Goal: Task Accomplishment & Management: Manage account settings

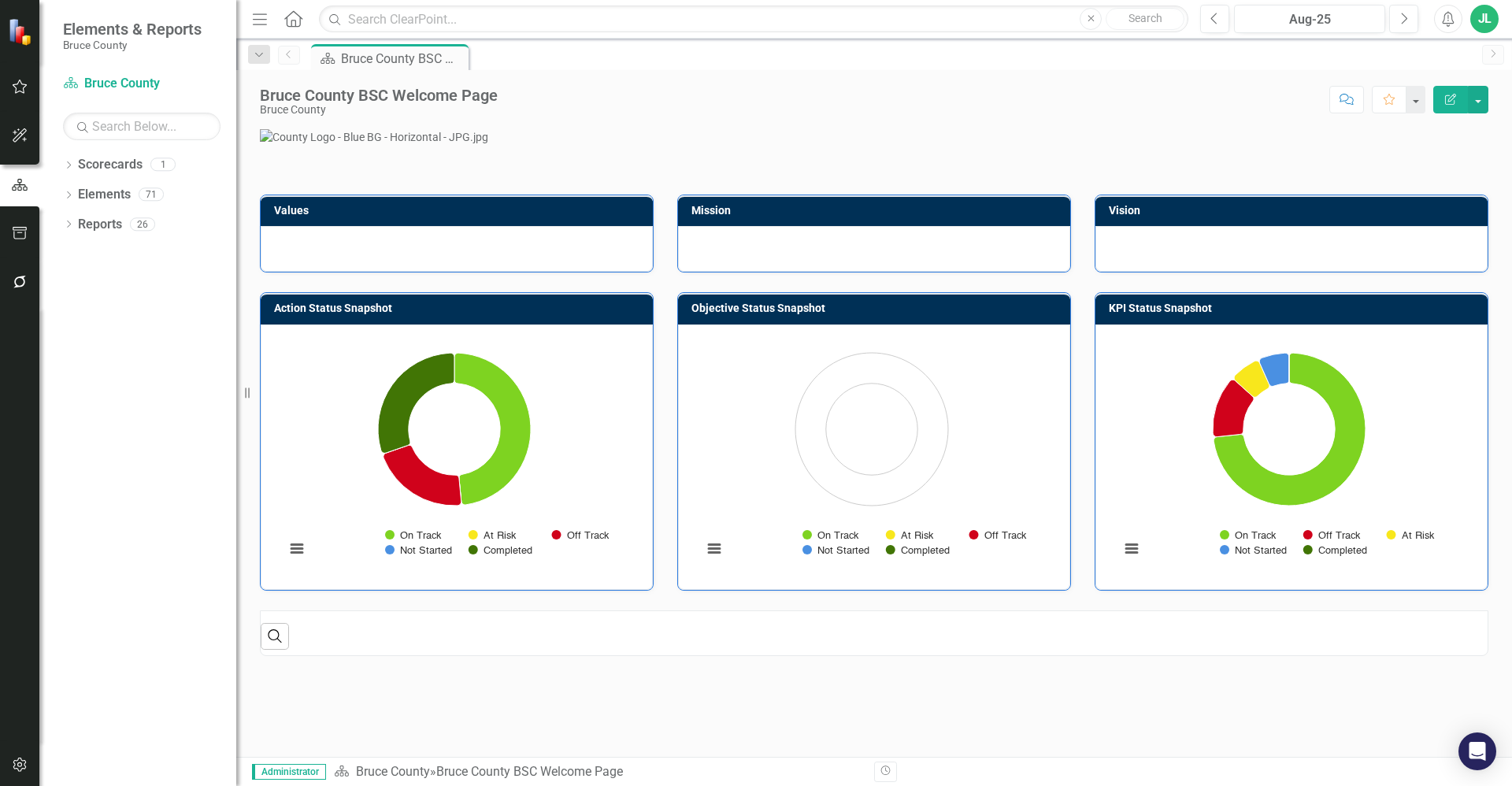
click at [12, 88] on icon "button" at bounding box center [20, 87] width 16 height 13
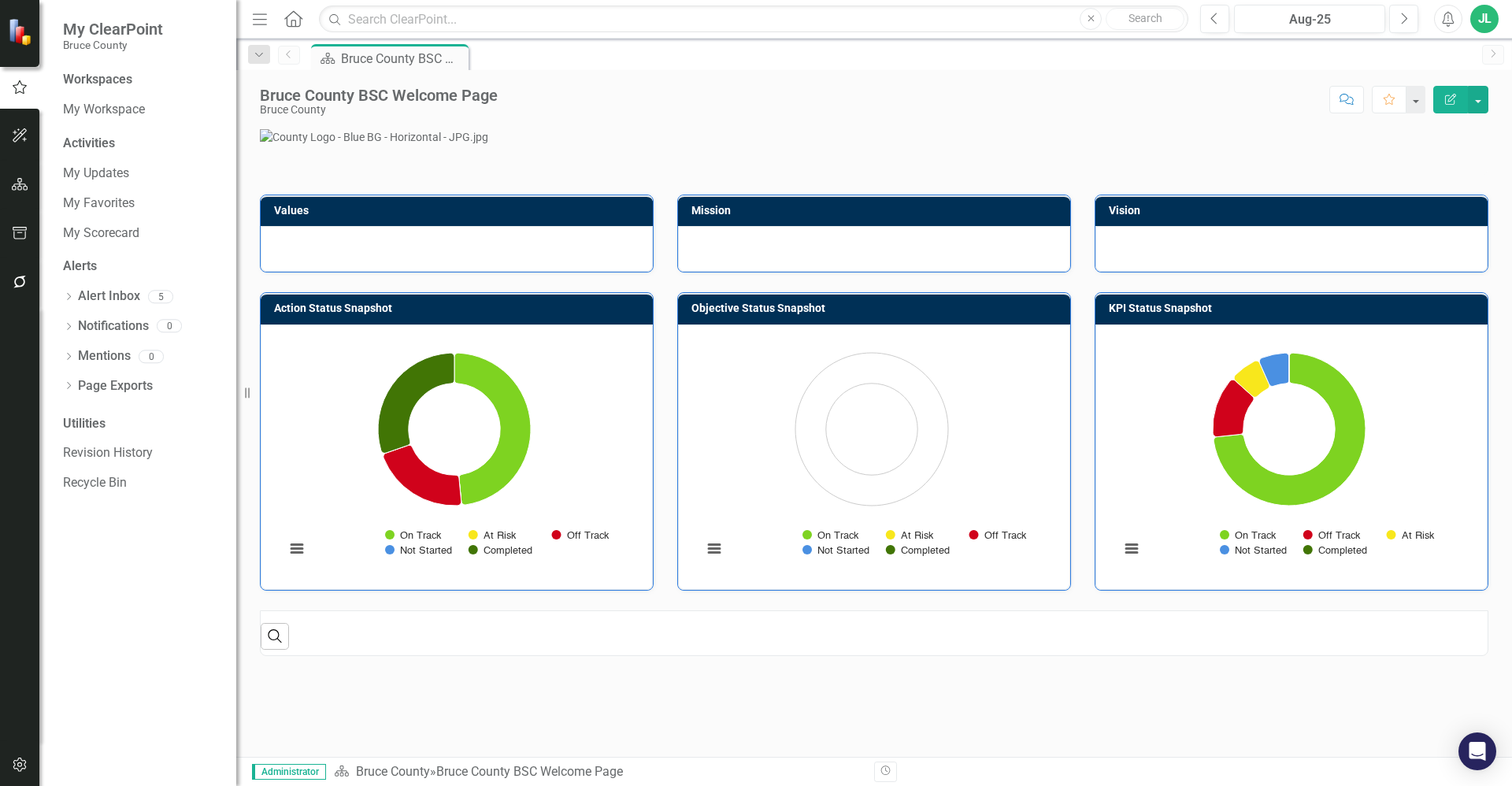
drag, startPoint x: 12, startPoint y: 88, endPoint x: 226, endPoint y: 344, distance: 333.7
click at [226, 344] on div "My ClearPoint Bruce County Workspaces My Workspace Activities My Updates My Fav…" at bounding box center [118, 393] width 236 height 786
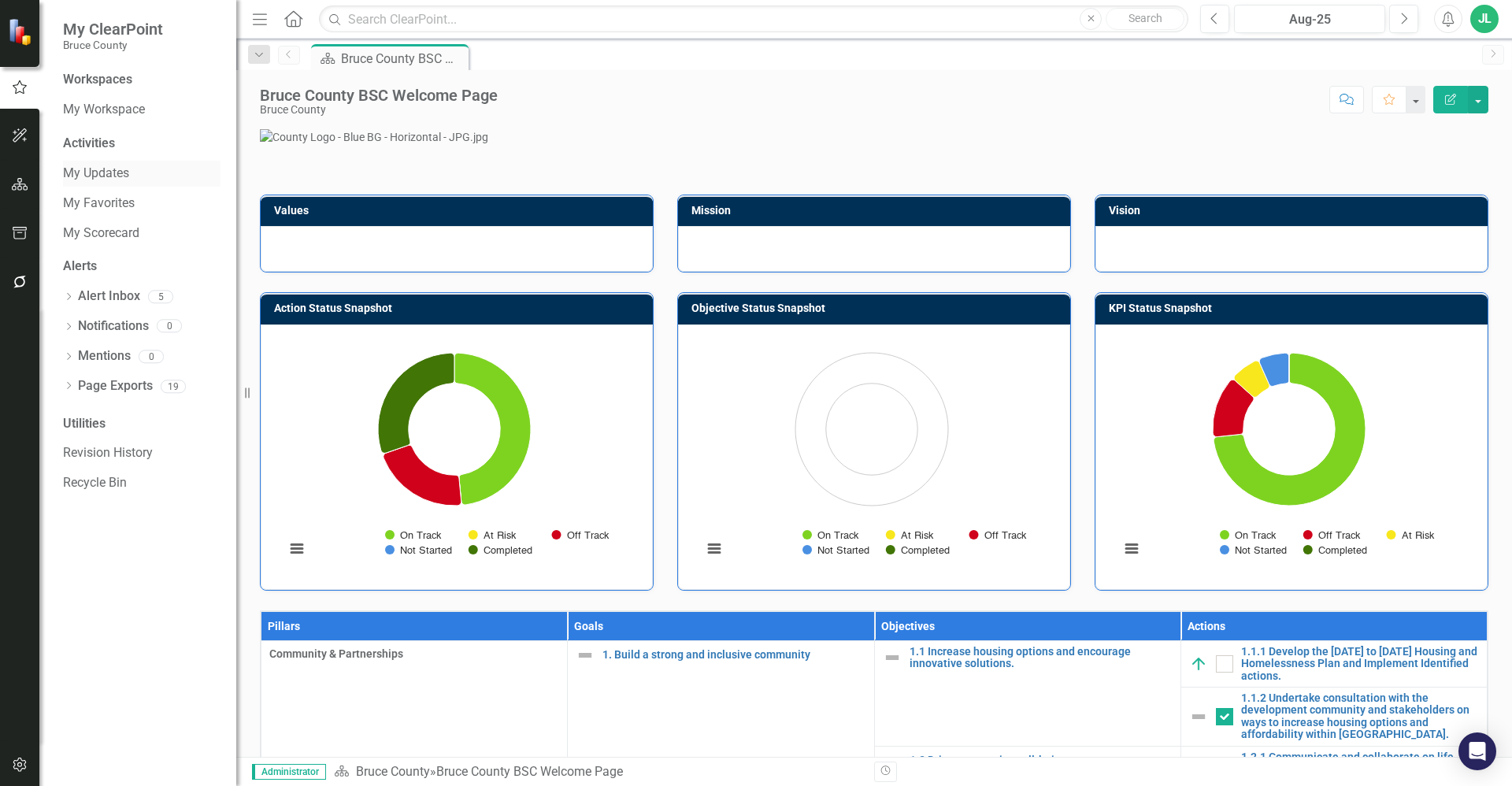
click at [106, 176] on link "My Updates" at bounding box center [142, 174] width 157 height 18
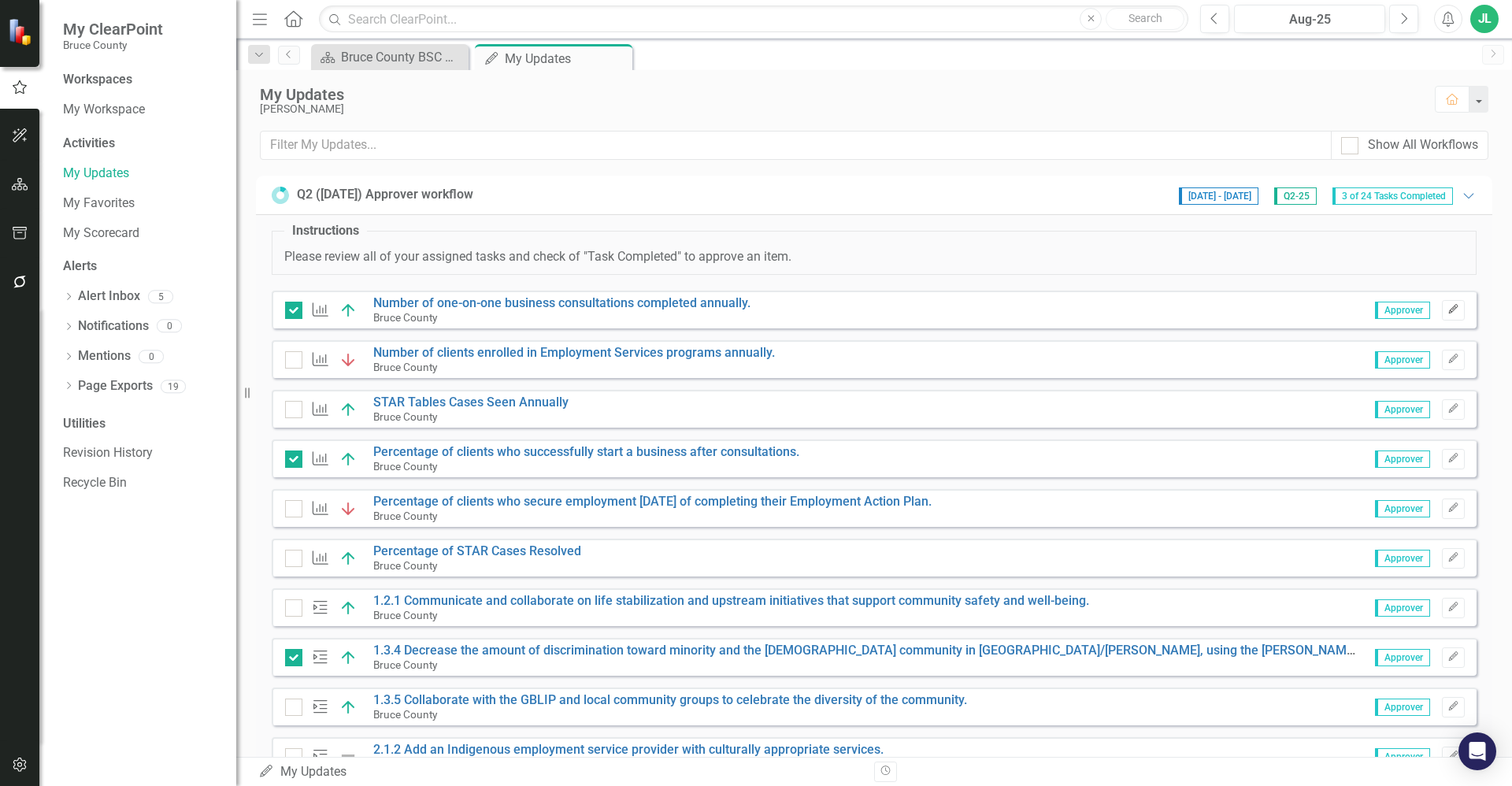
click at [1452, 307] on button "Edit" at bounding box center [1454, 310] width 23 height 20
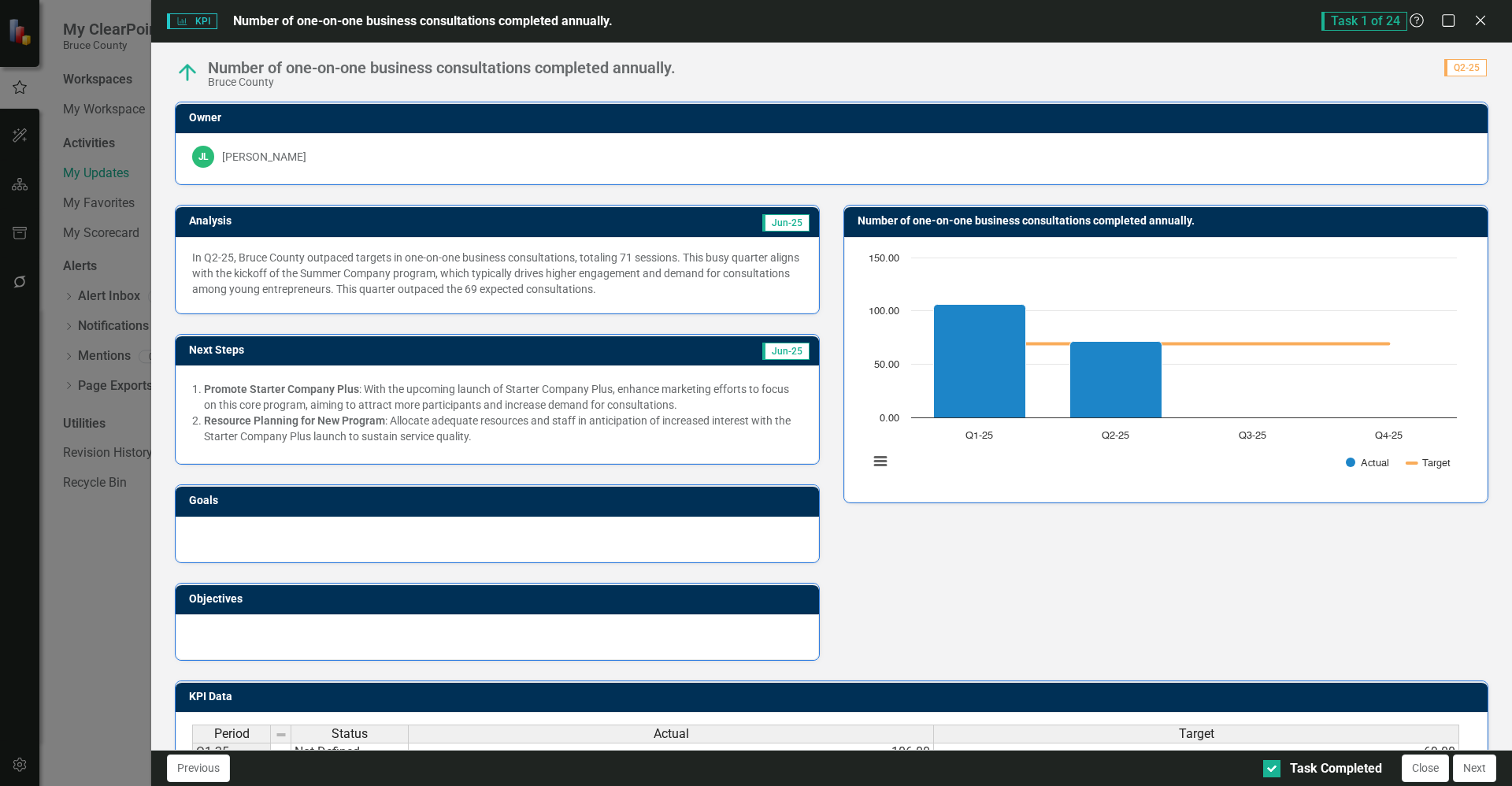
click at [909, 571] on div "Analysis Jun-25 In Q2-25, Bruce County outpaced targets in one-on-one business …" at bounding box center [831, 423] width 1338 height 475
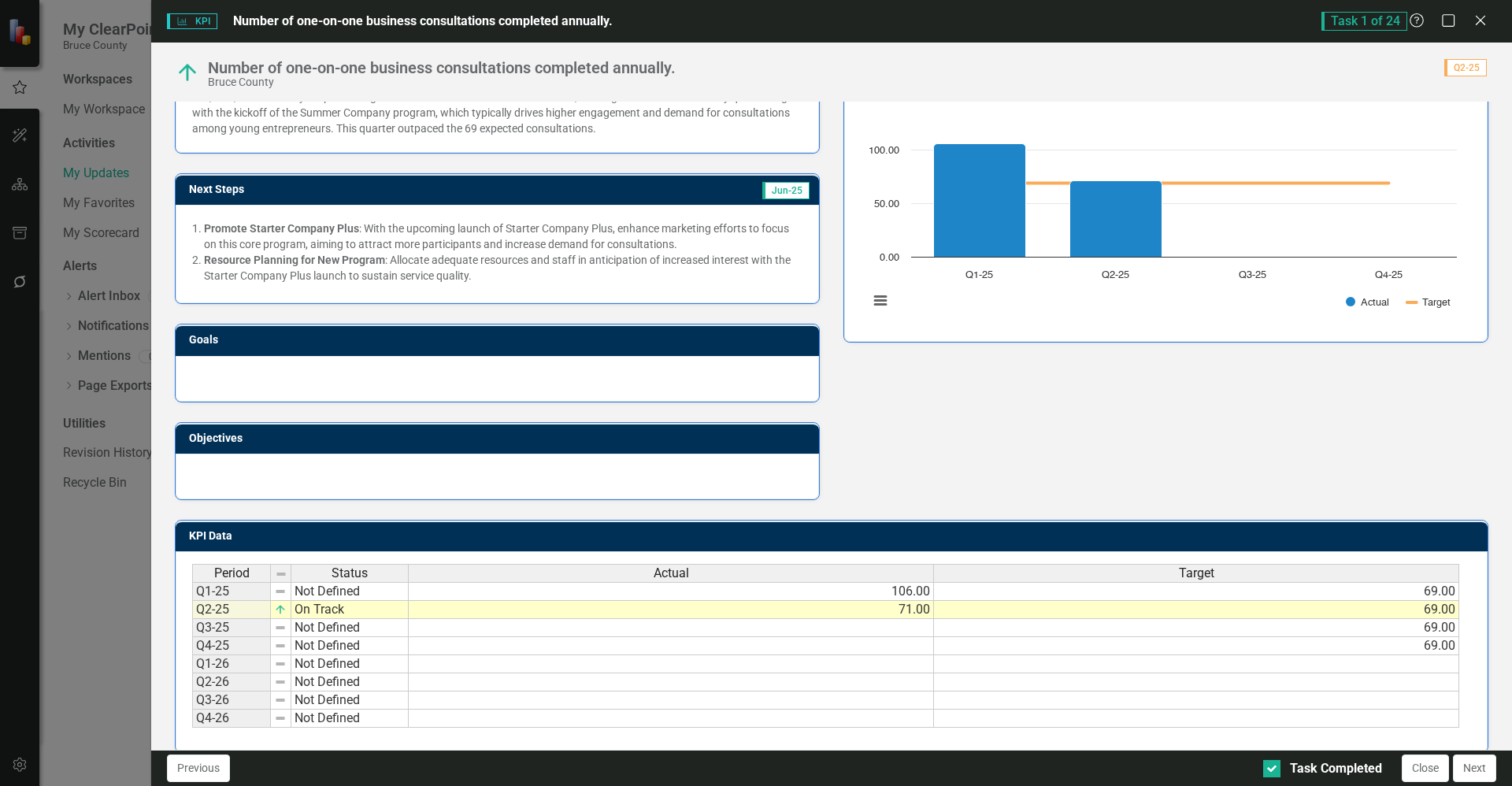
scroll to position [179, 0]
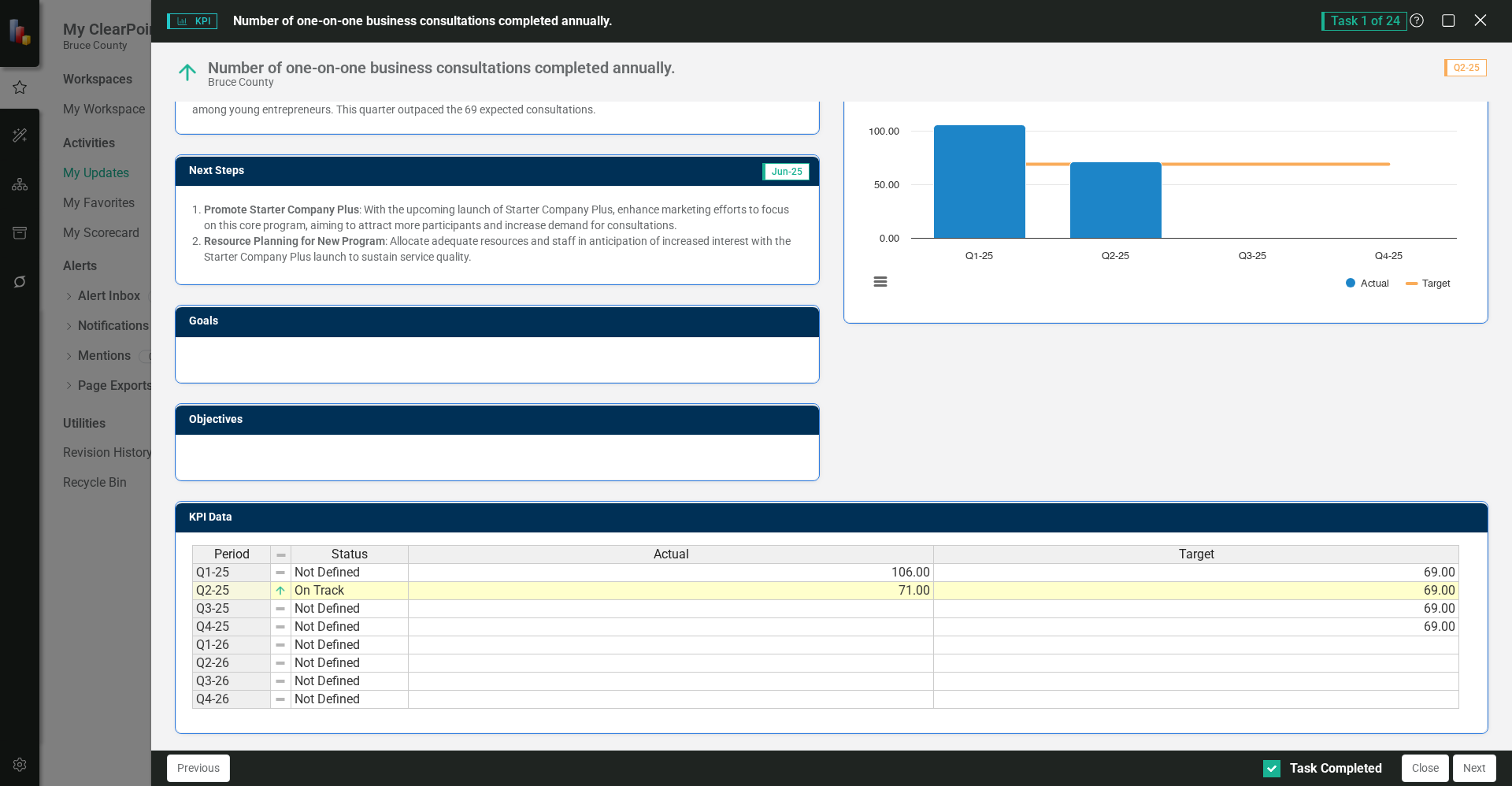
click at [1479, 21] on icon "Close" at bounding box center [1480, 20] width 19 height 15
click at [109, 719] on div "KPI KPI Number of one-on-one business consultations completed annually. Task 1 …" at bounding box center [756, 393] width 1512 height 786
click at [1480, 29] on div "Close" at bounding box center [1480, 22] width 15 height 18
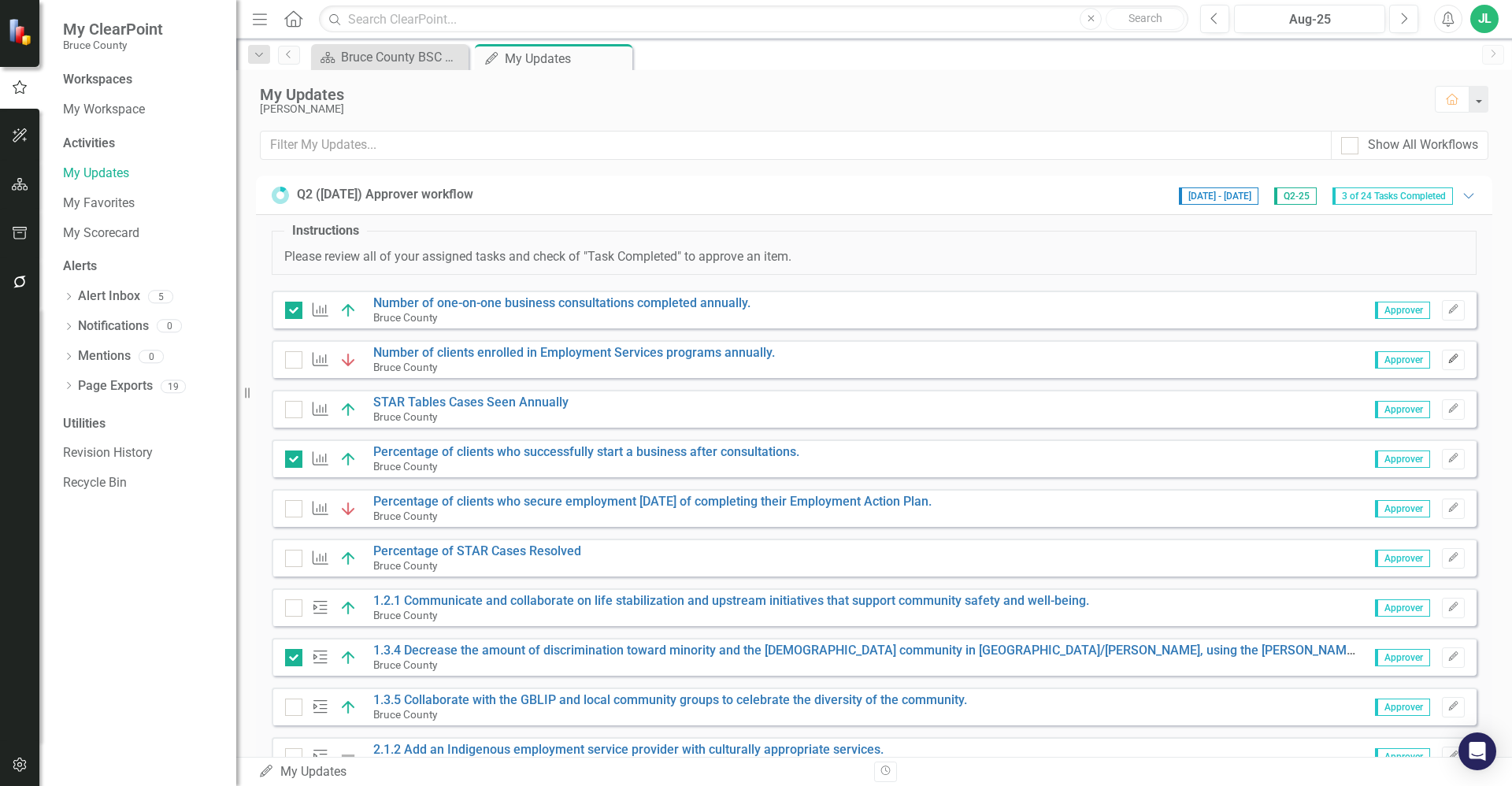
click at [1449, 359] on icon "button" at bounding box center [1454, 359] width 10 height 10
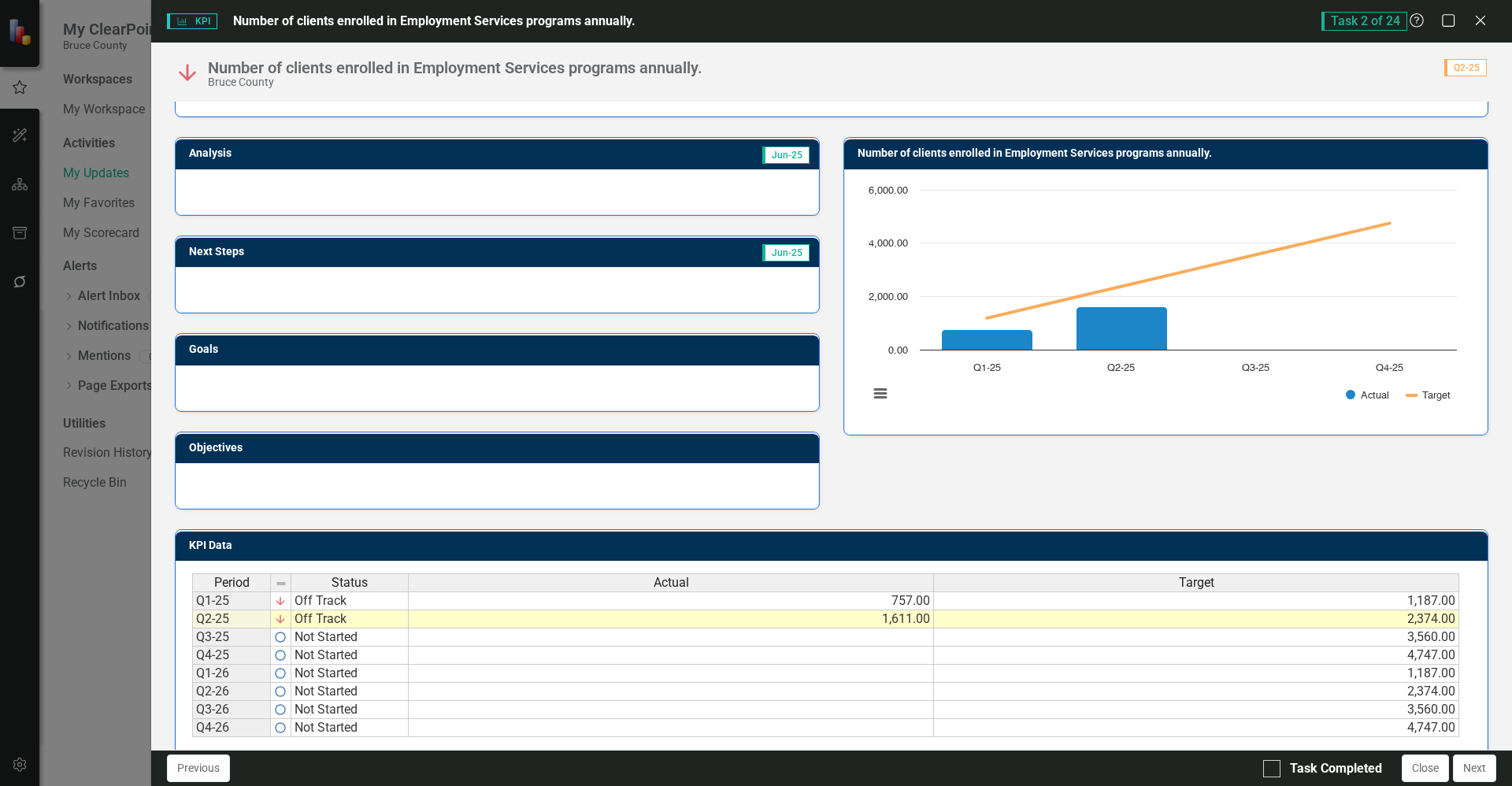
scroll to position [96, 0]
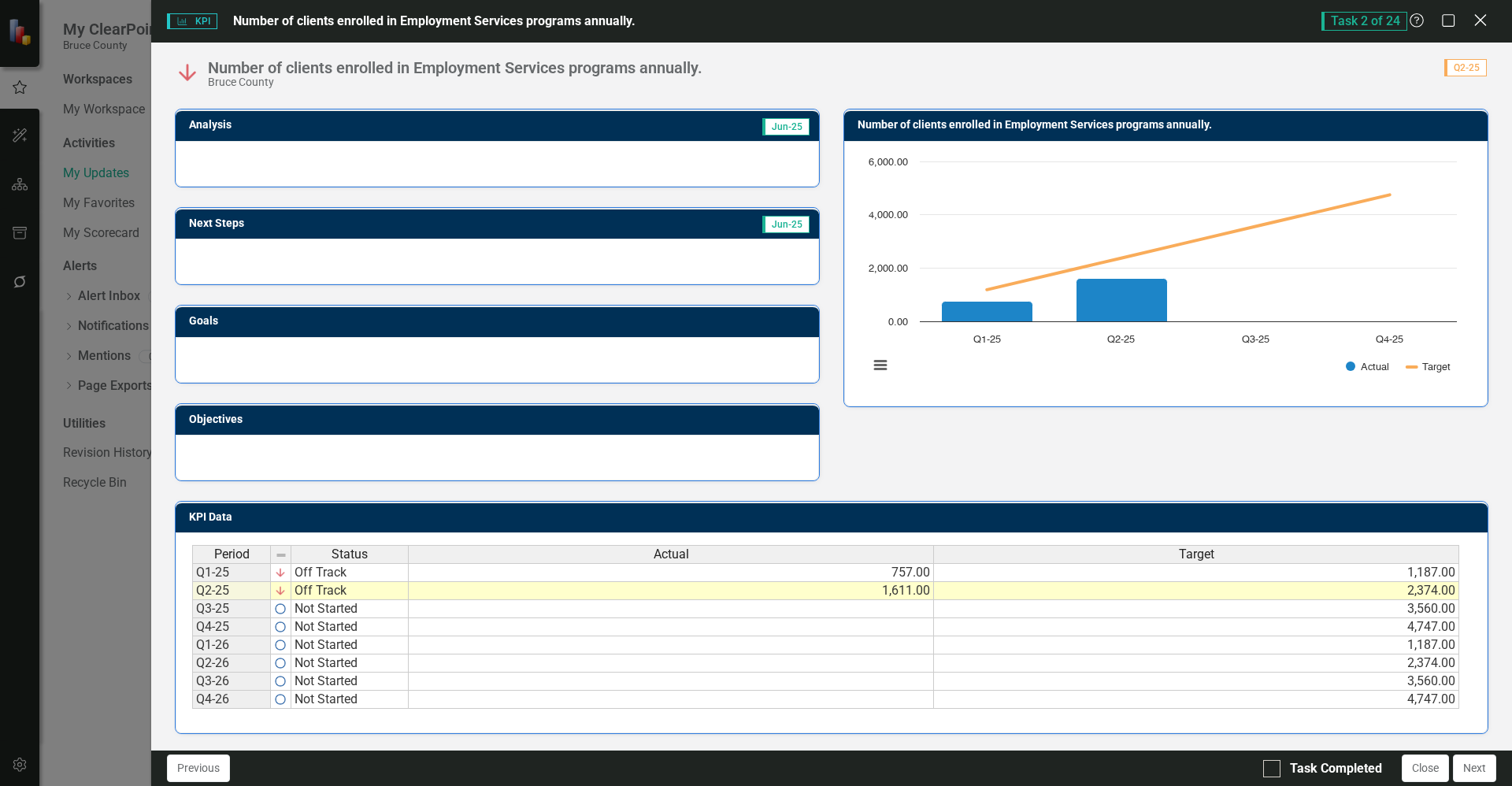
click at [1480, 24] on icon "Close" at bounding box center [1480, 20] width 19 height 15
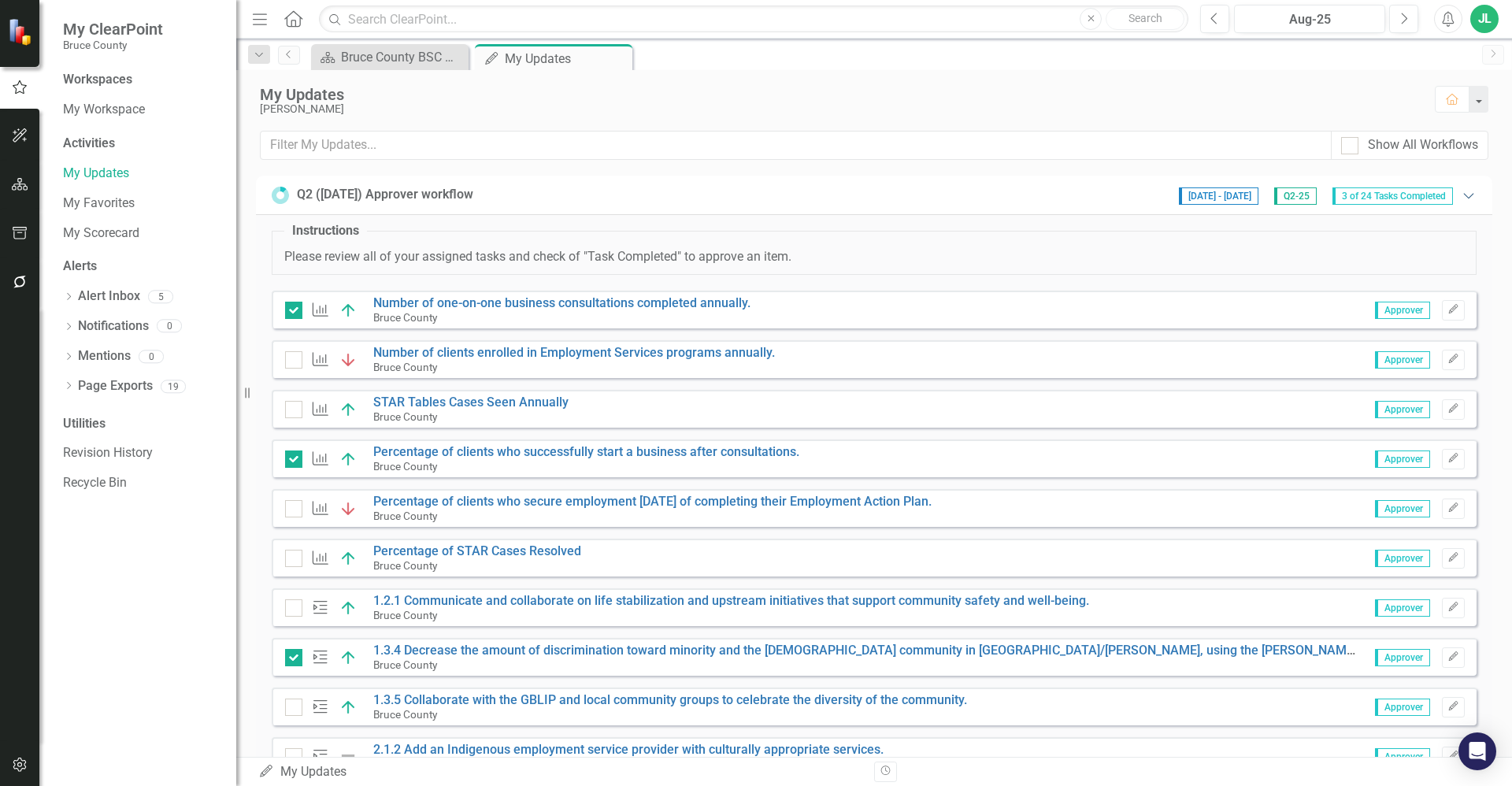
click at [1461, 199] on icon "Expanded" at bounding box center [1468, 195] width 15 height 13
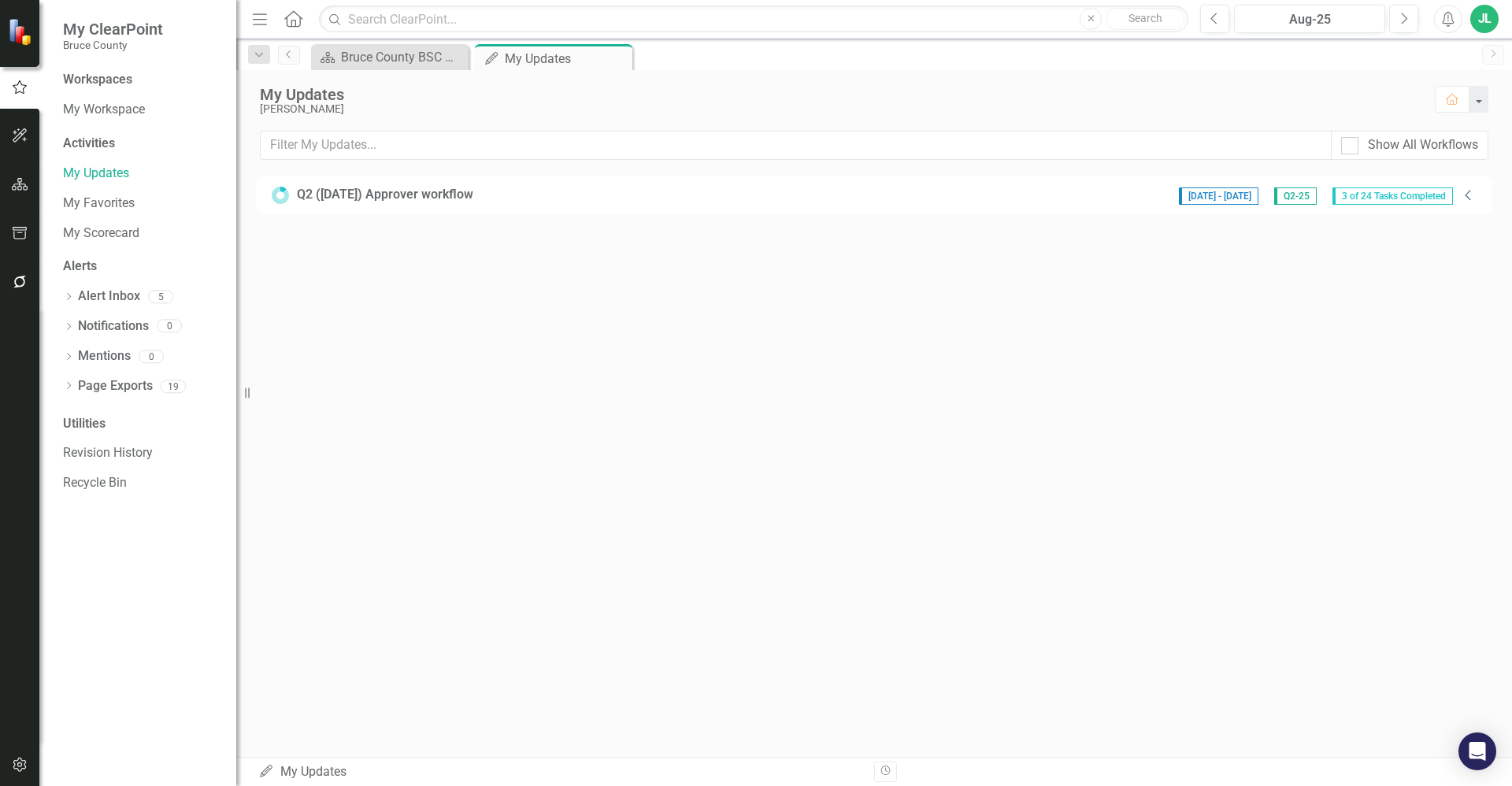
click at [1468, 195] on icon "Collapse" at bounding box center [1468, 195] width 15 height 13
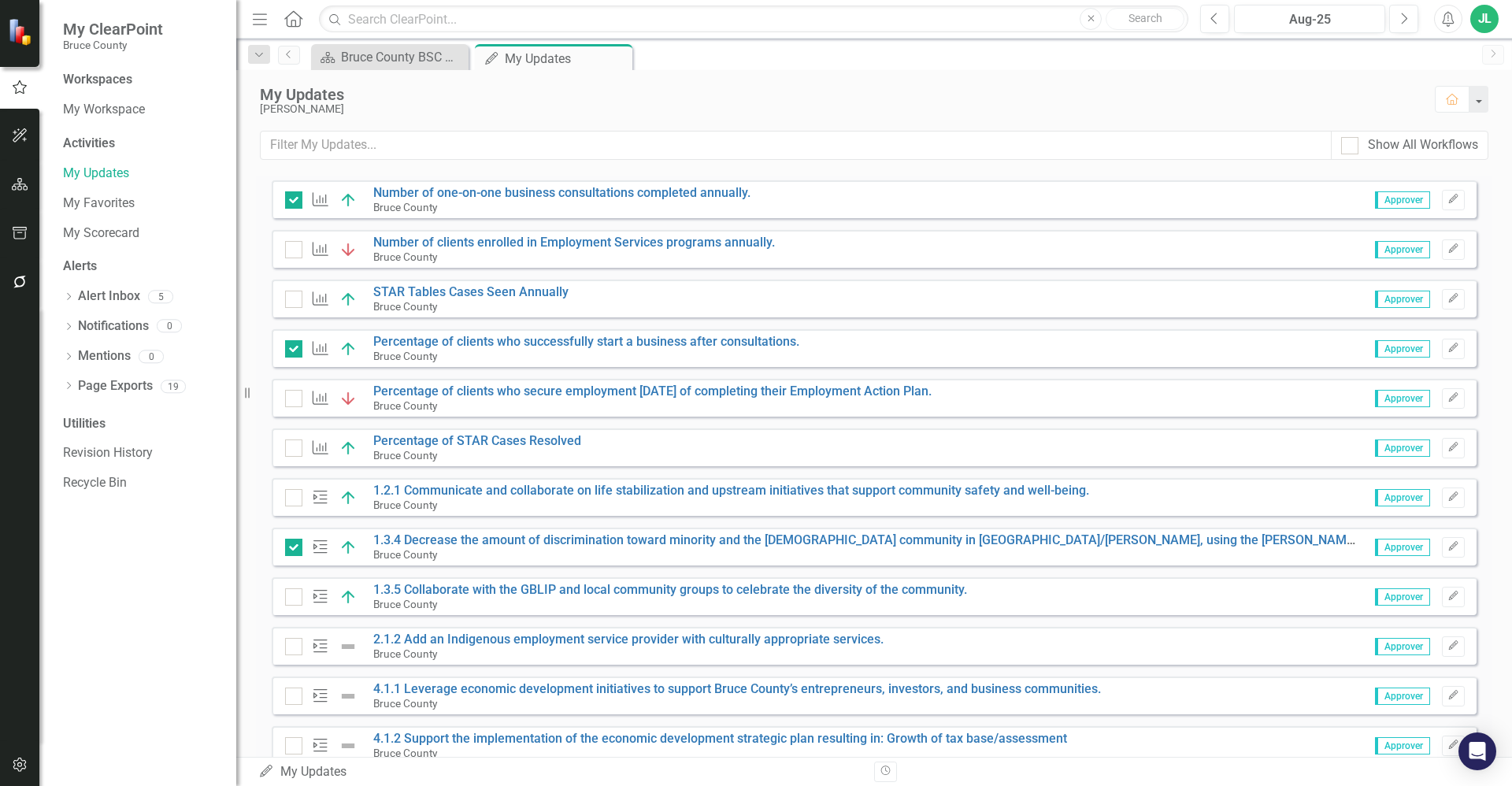
scroll to position [0, 0]
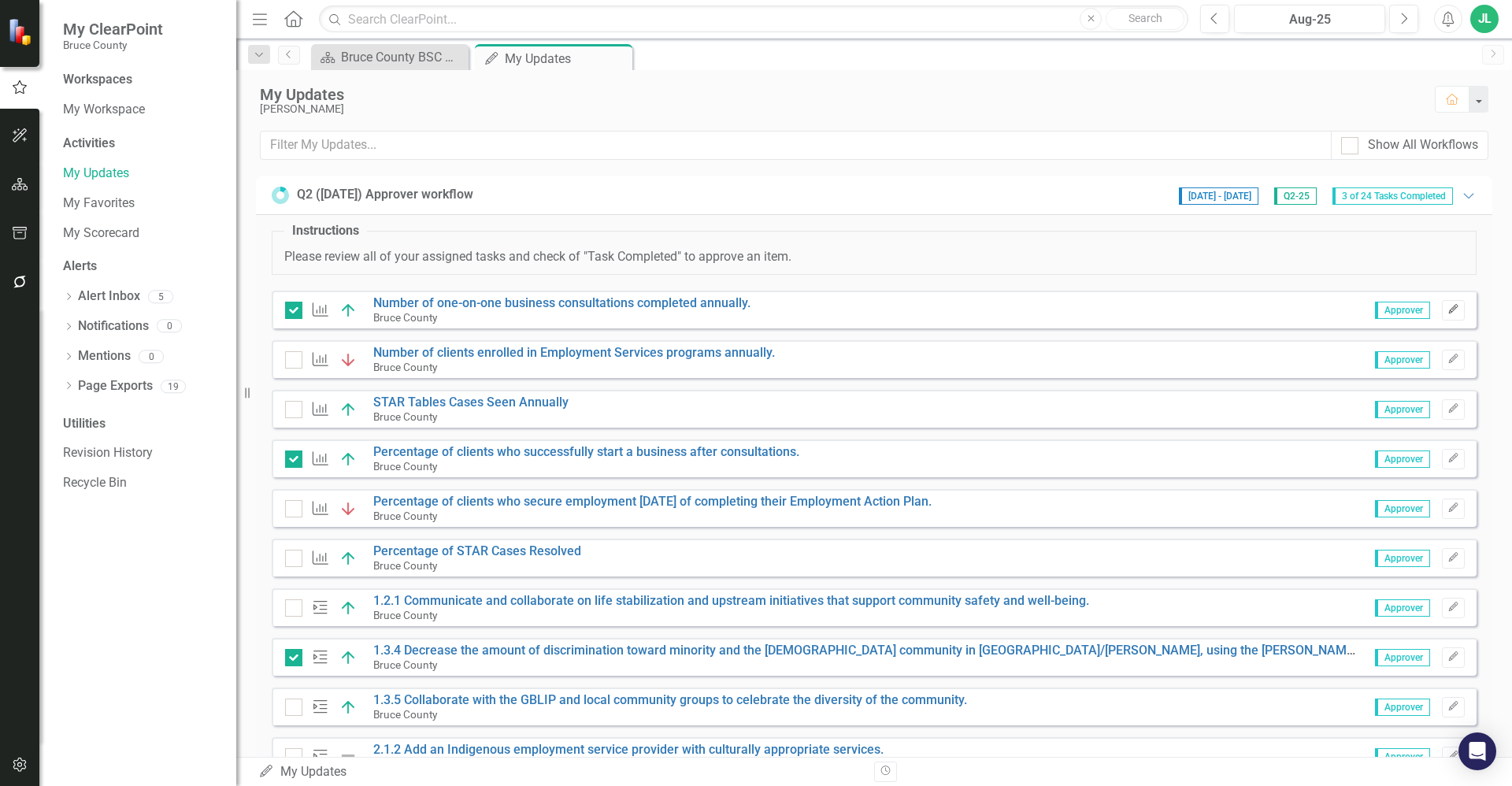
click at [1449, 310] on icon "button" at bounding box center [1454, 310] width 10 height 10
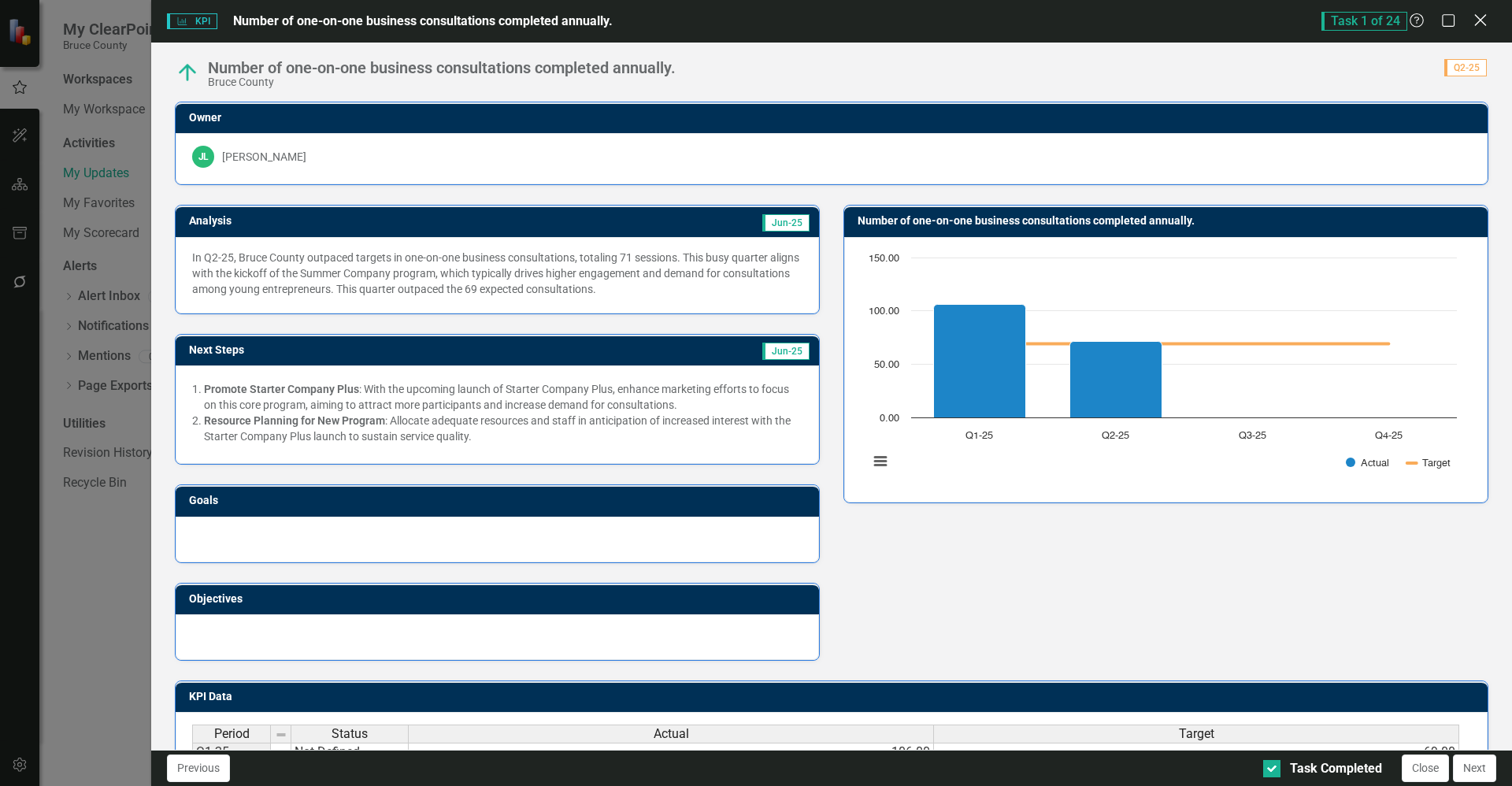
click at [1485, 20] on icon "Close" at bounding box center [1480, 20] width 19 height 15
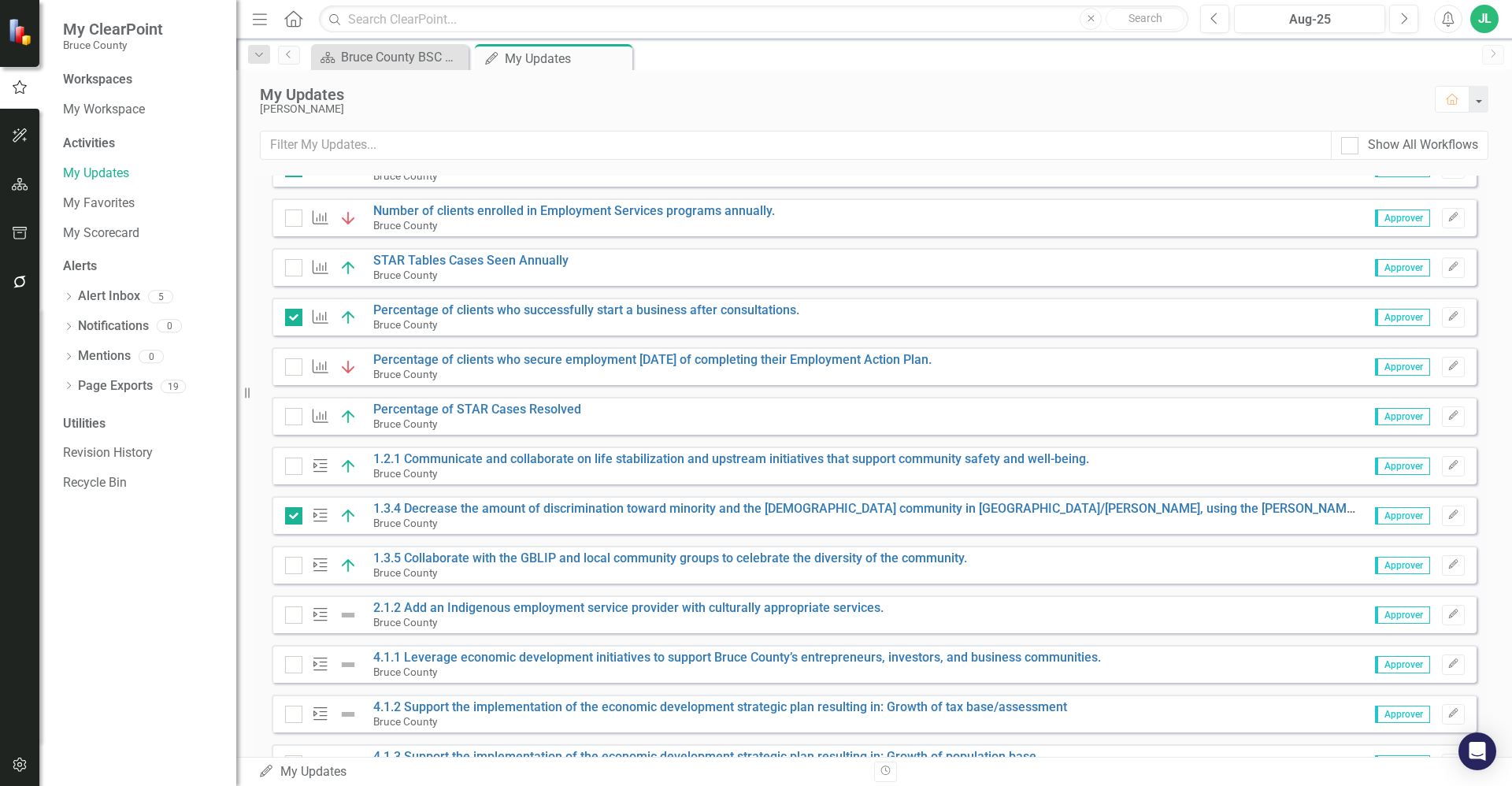
scroll to position [154, 0]
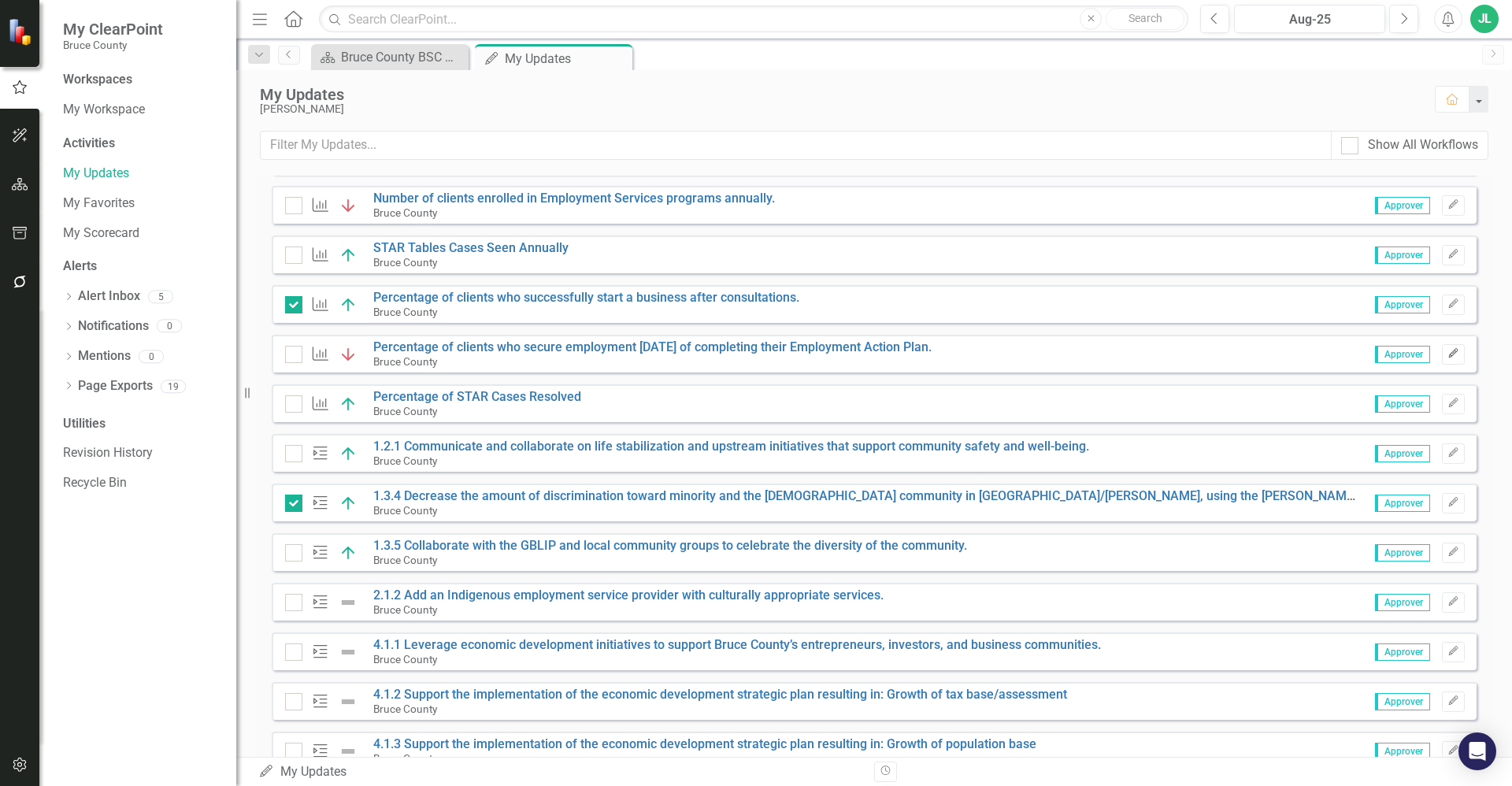
click at [1448, 354] on icon "Edit" at bounding box center [1454, 354] width 12 height 10
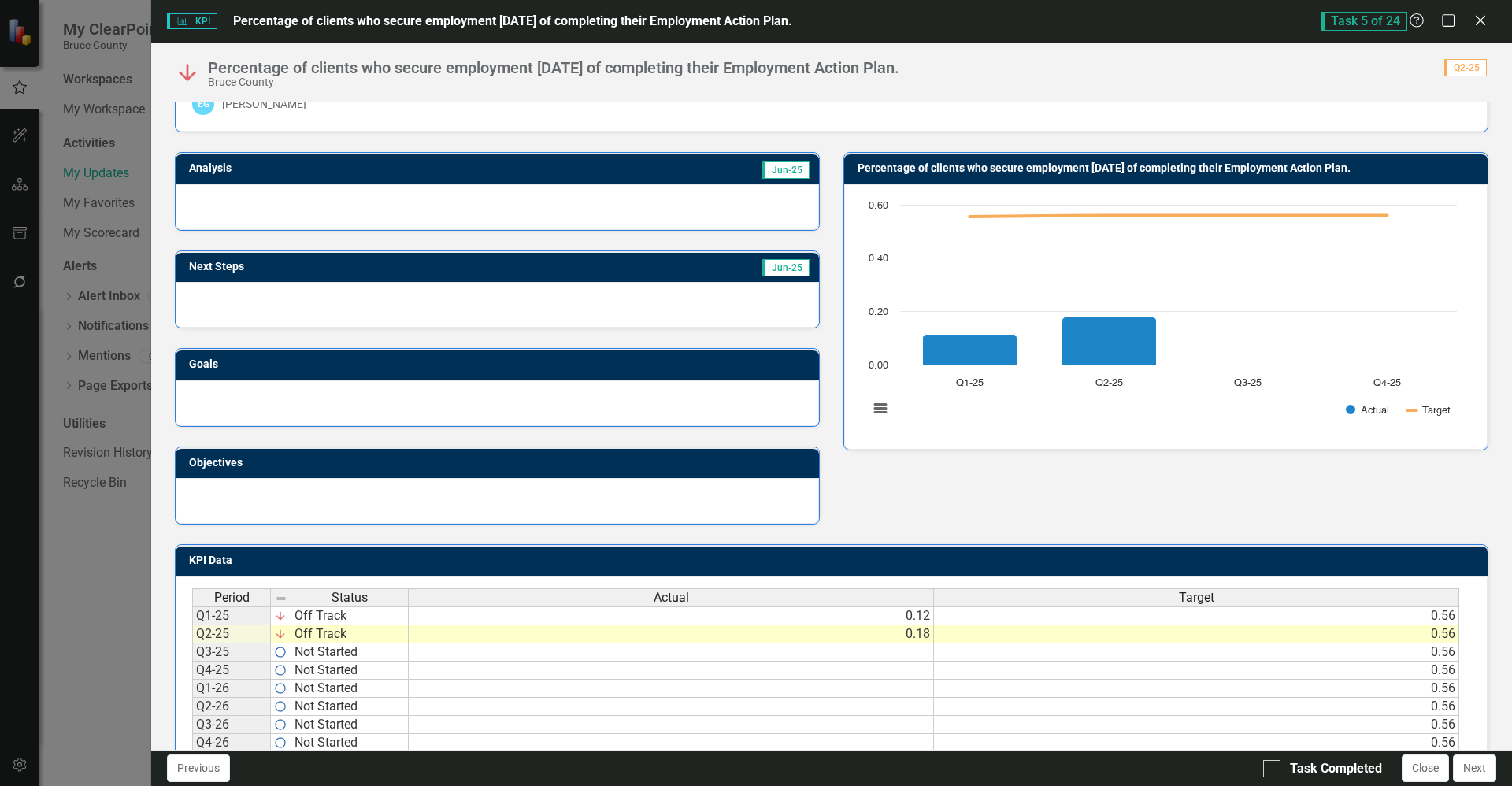
scroll to position [0, 0]
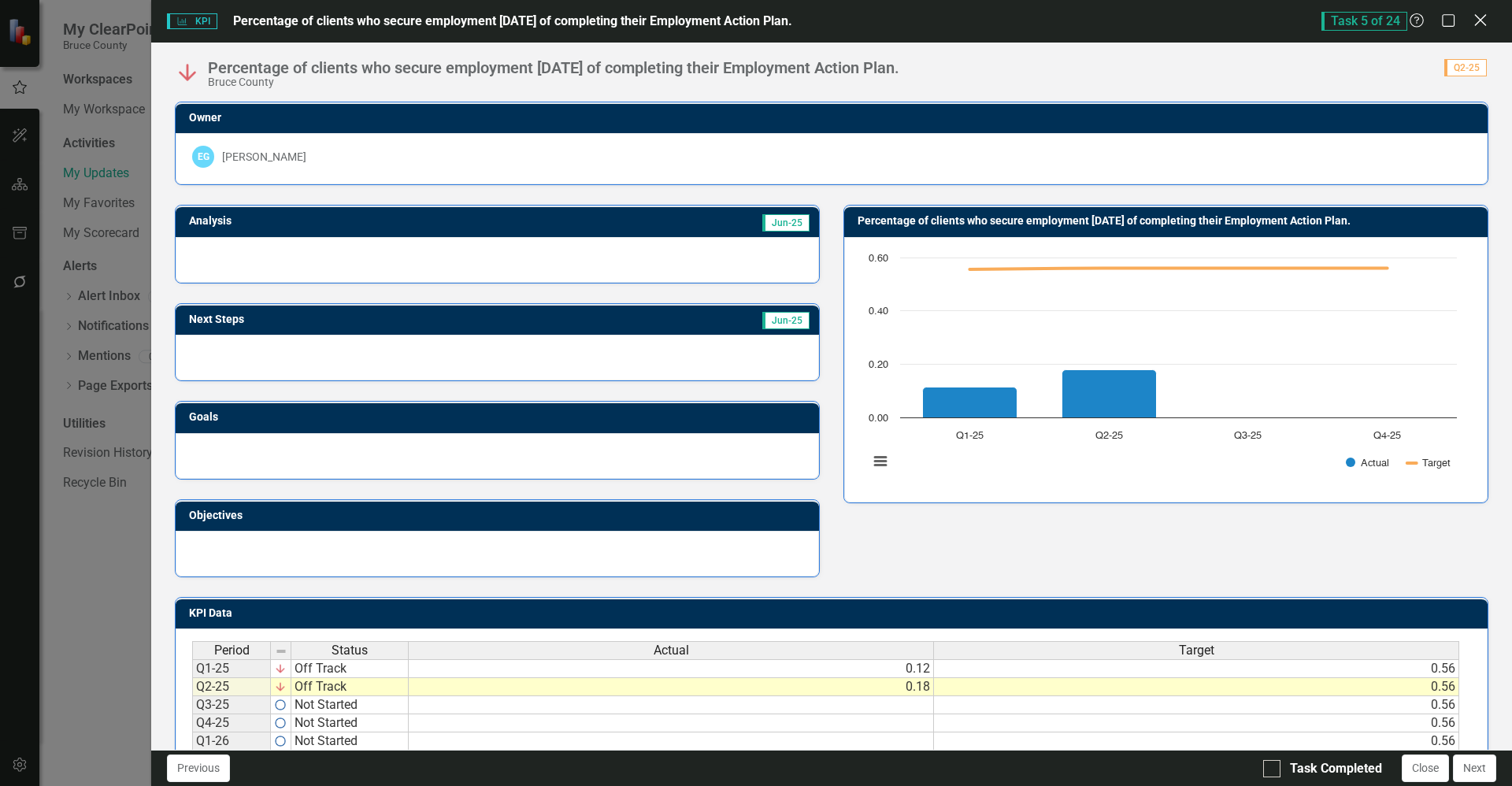
click at [1480, 22] on icon "Close" at bounding box center [1480, 20] width 19 height 15
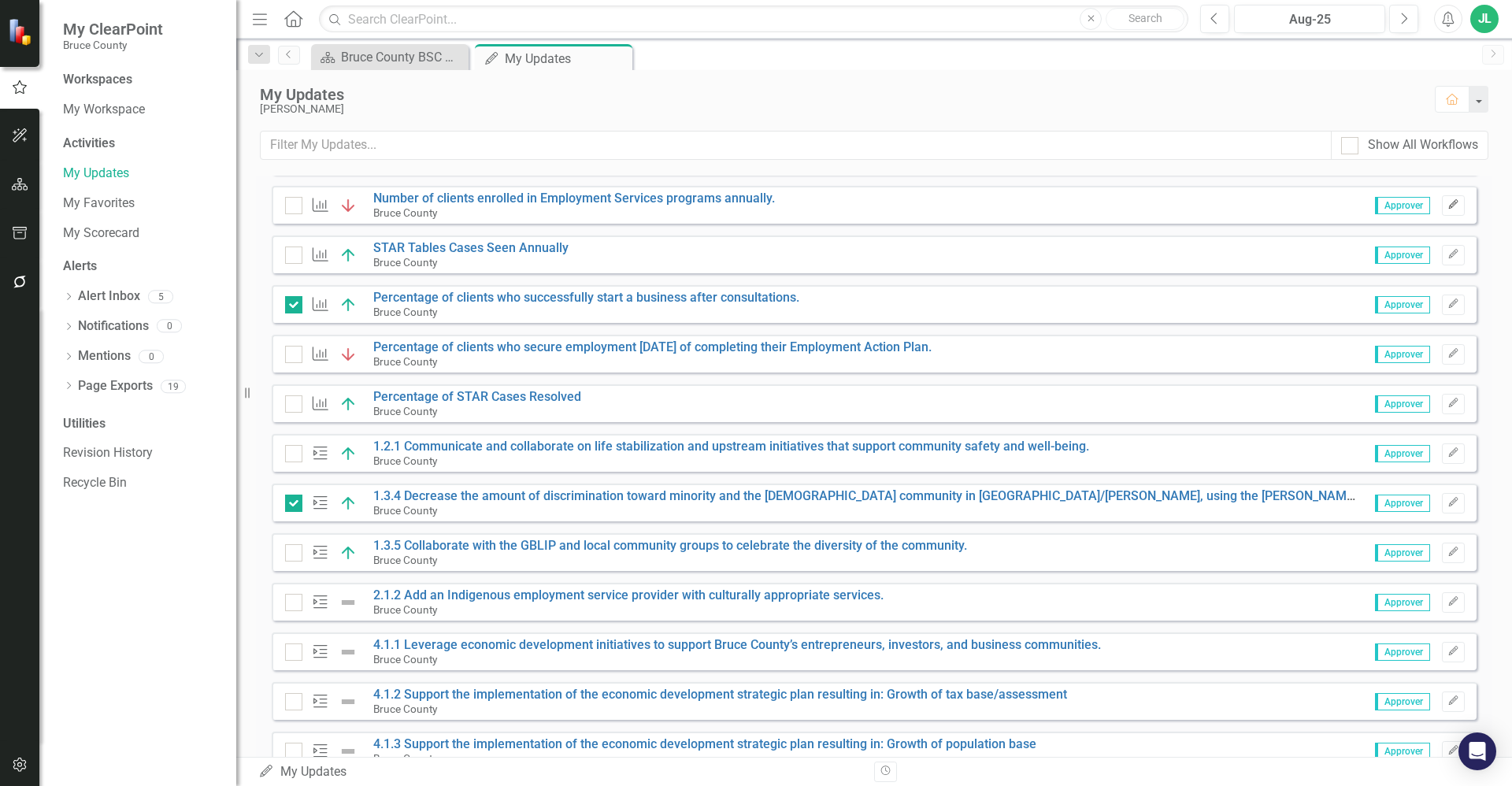
click at [1449, 204] on icon "button" at bounding box center [1454, 205] width 10 height 10
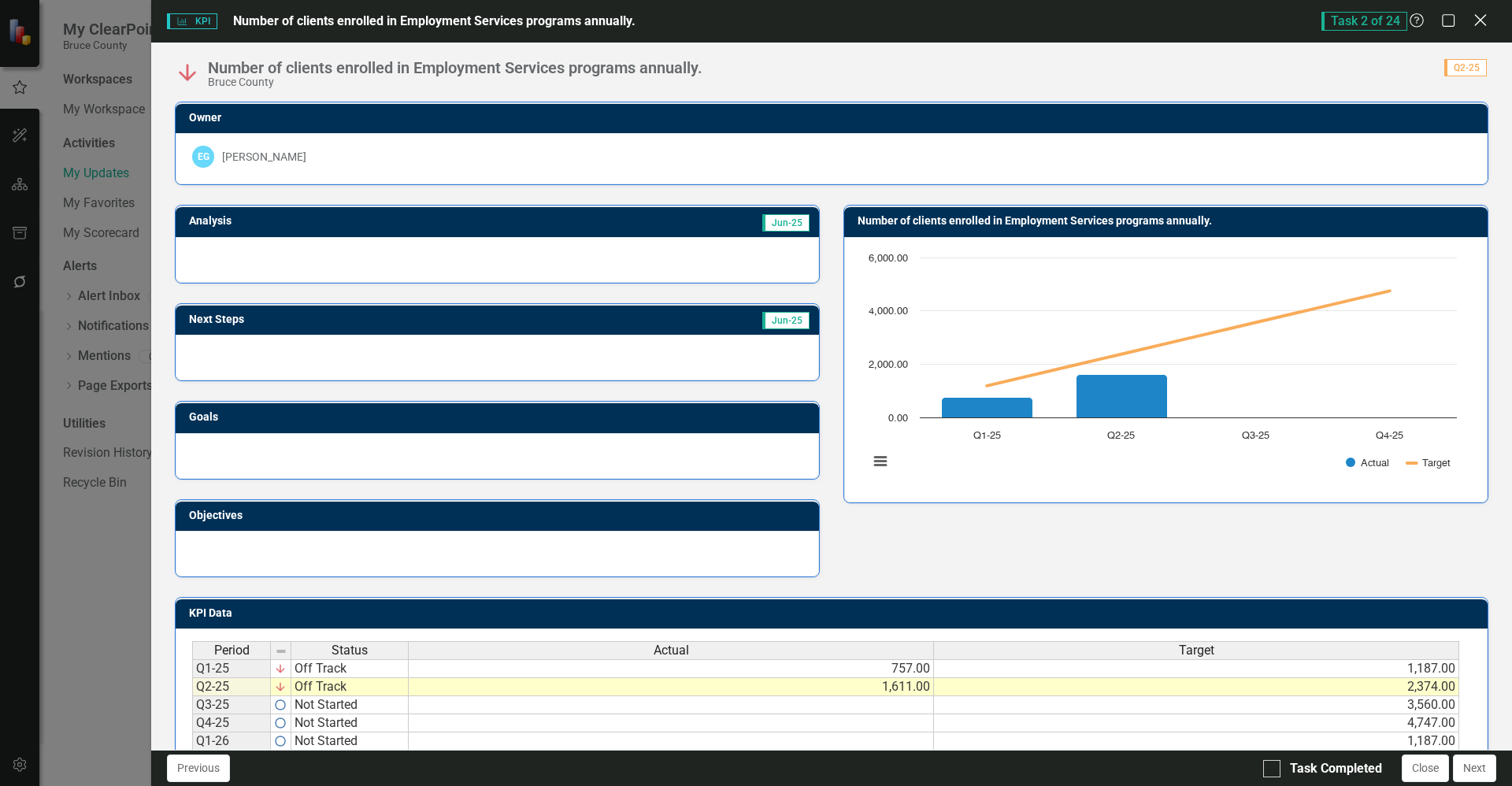
click at [1484, 24] on icon at bounding box center [1480, 19] width 12 height 12
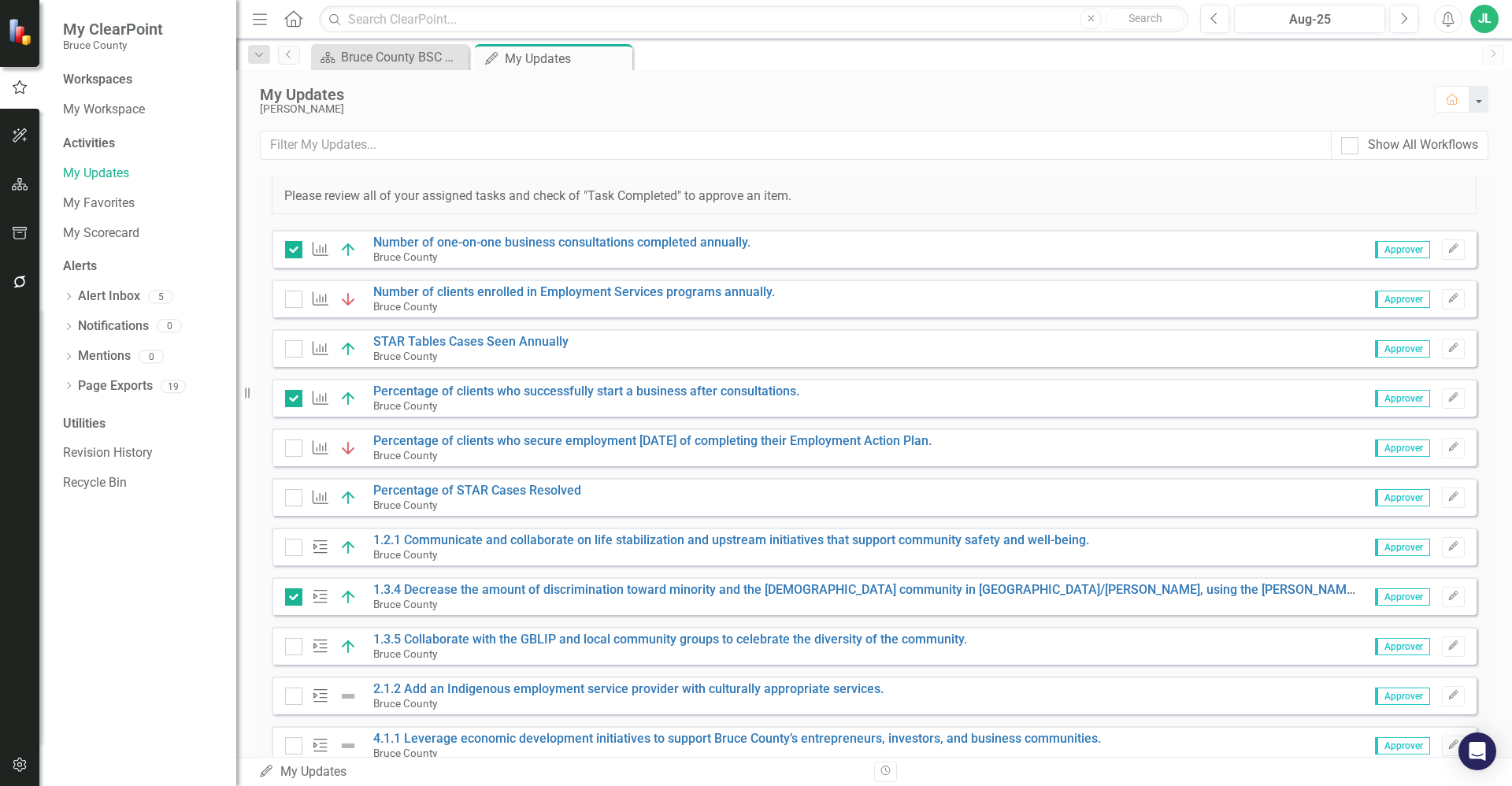
scroll to position [44, 0]
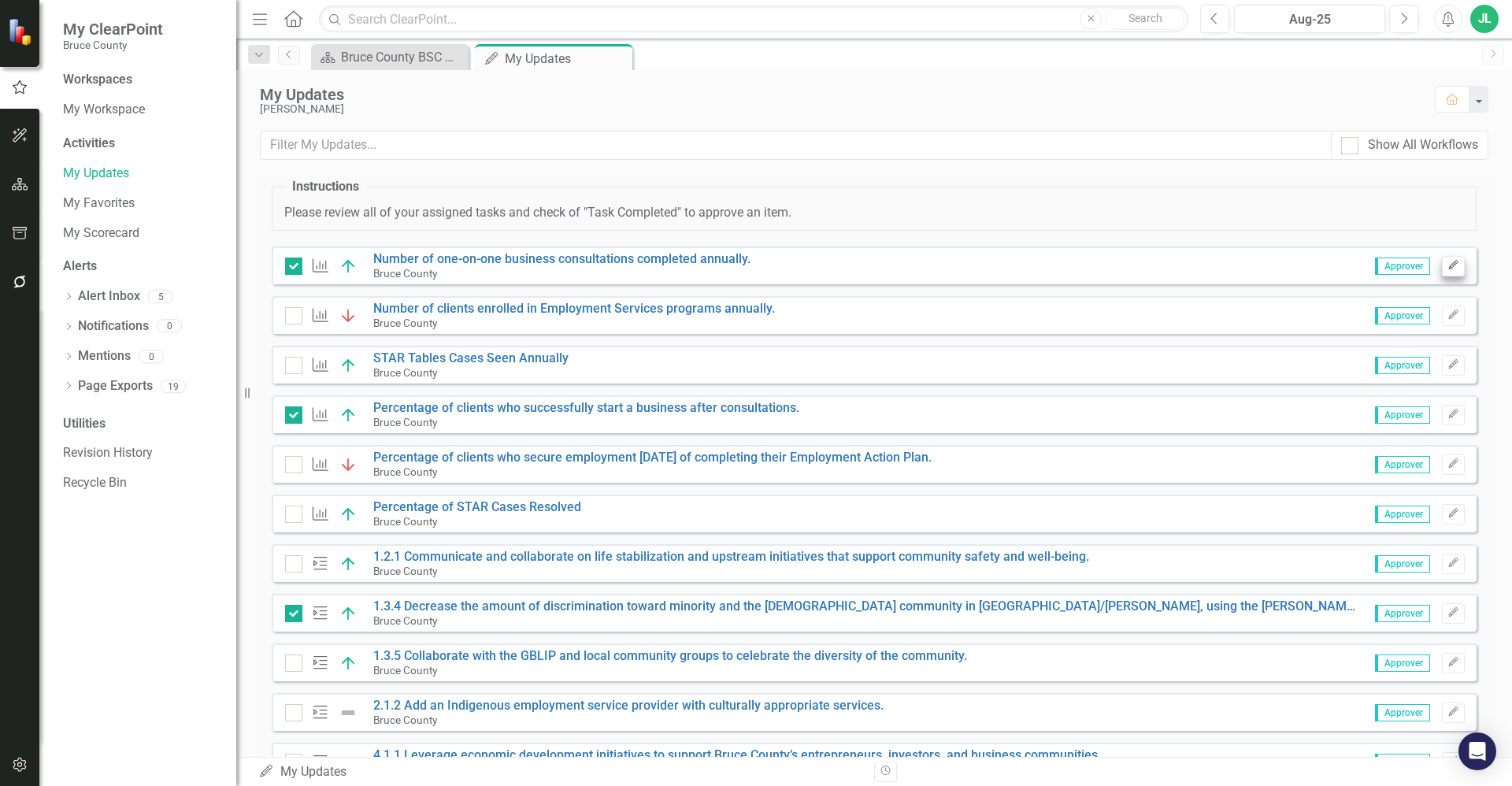
click at [1448, 264] on icon "Edit" at bounding box center [1454, 265] width 12 height 10
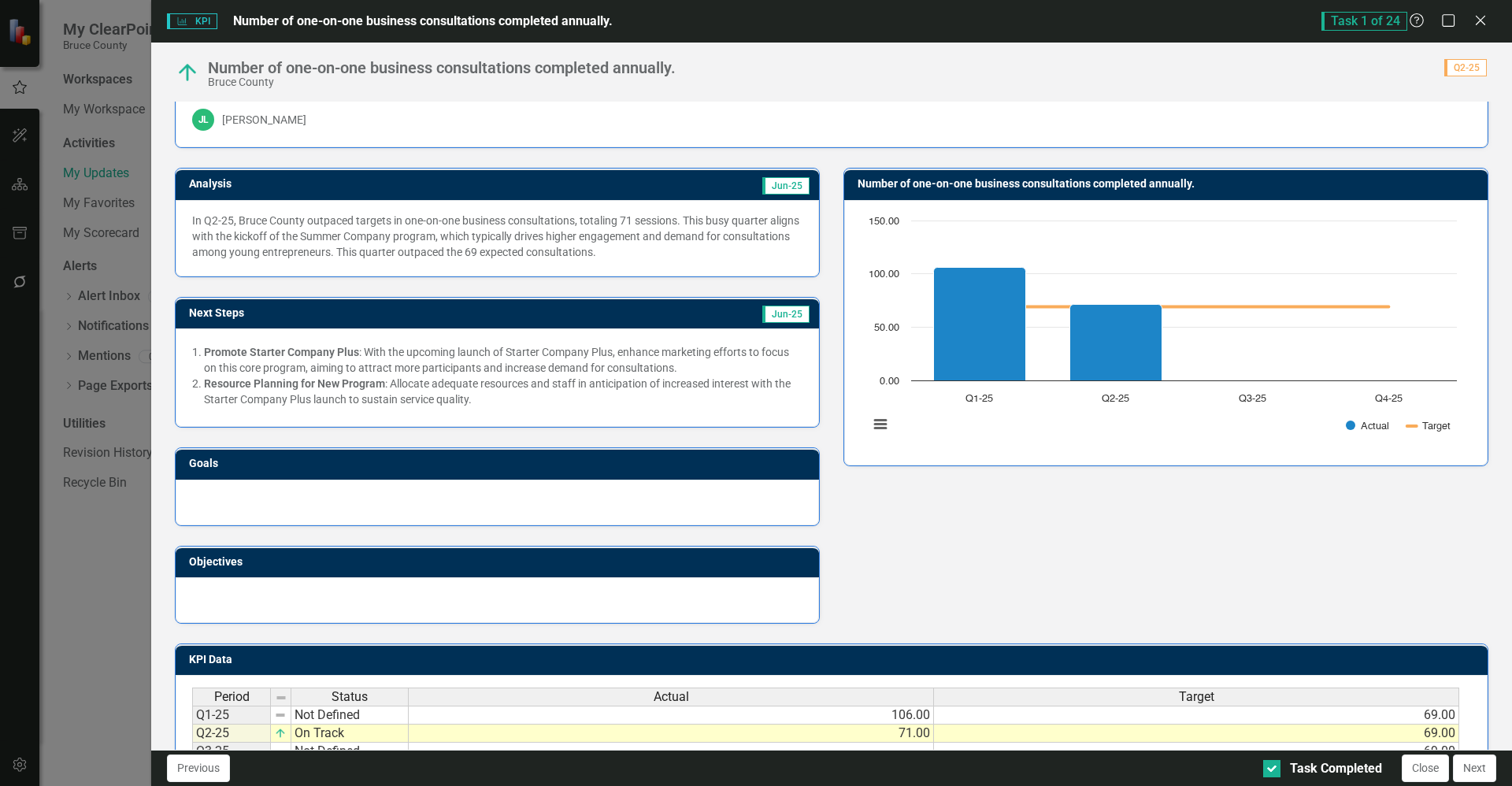
scroll to position [0, 0]
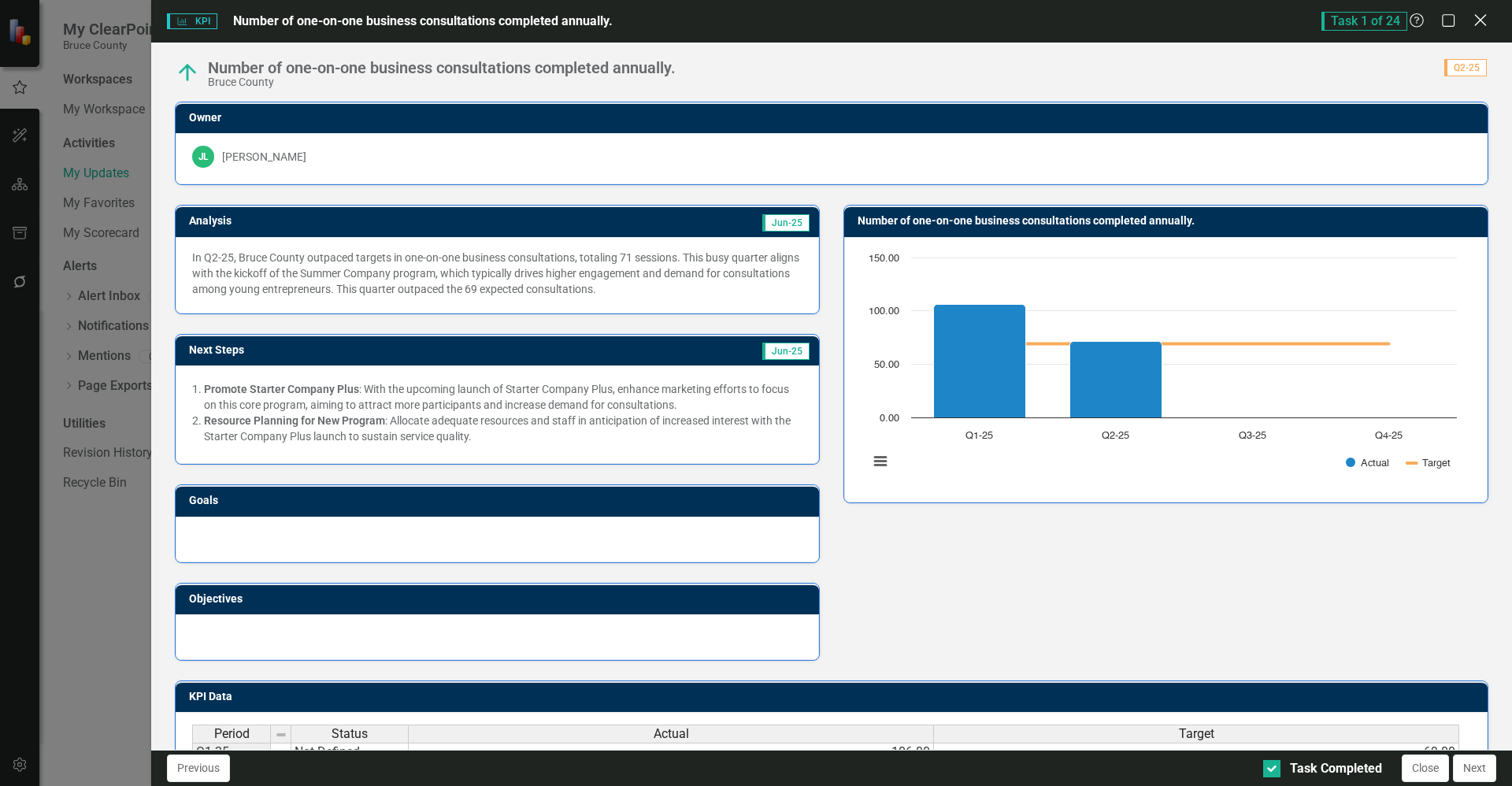
click at [1484, 20] on icon "Close" at bounding box center [1480, 20] width 19 height 15
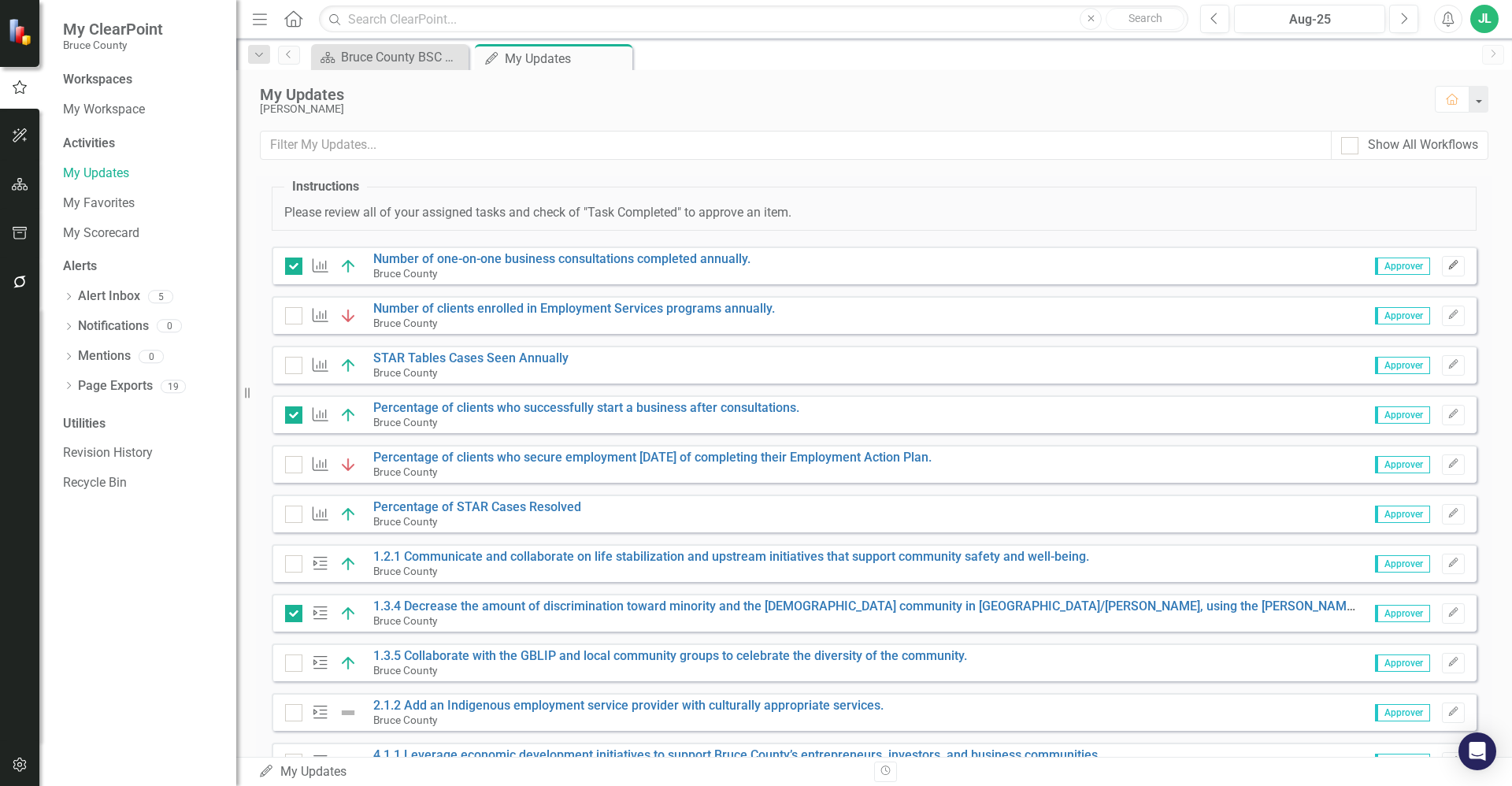
click at [1444, 274] on button "Edit" at bounding box center [1454, 266] width 23 height 20
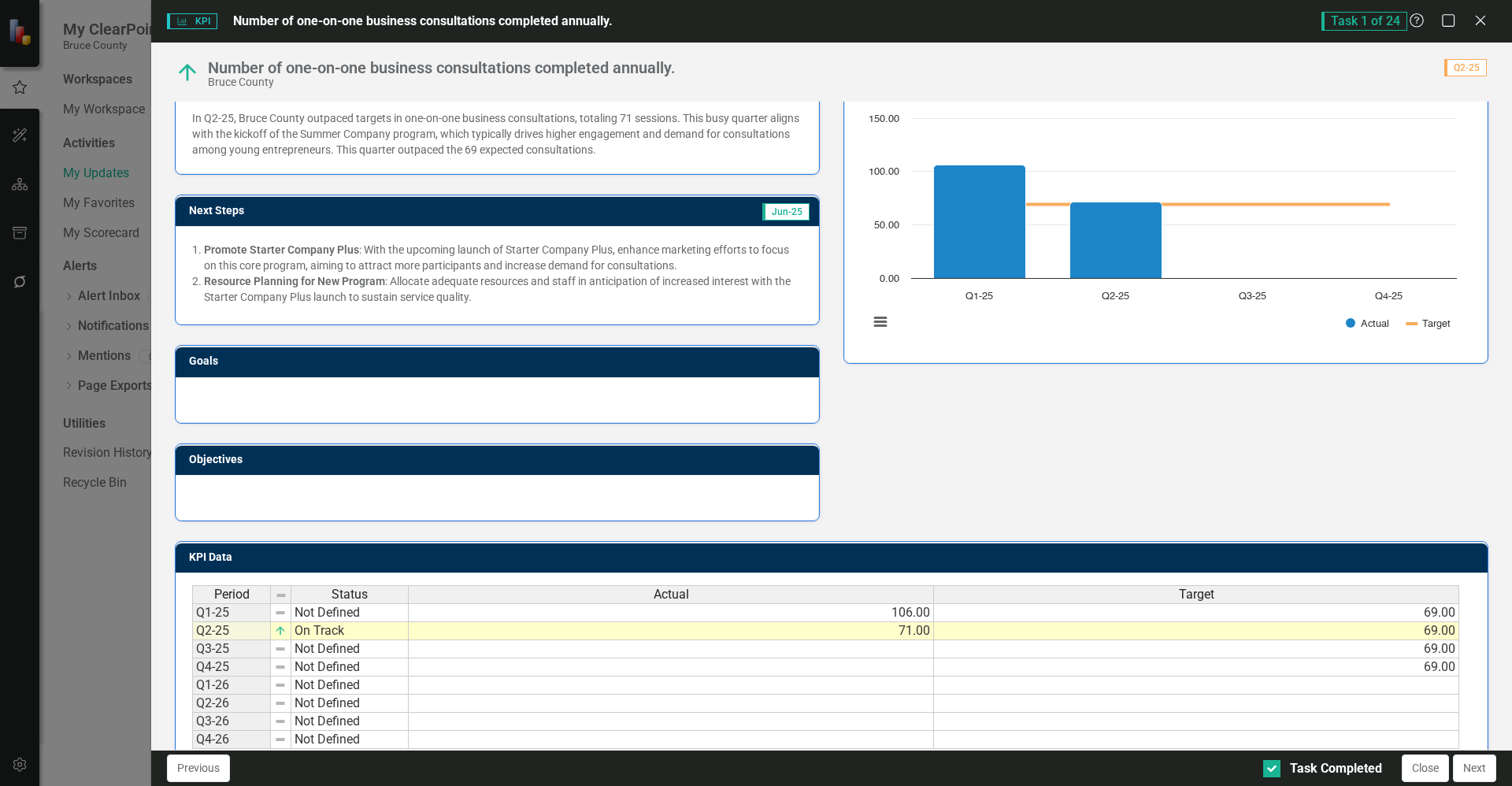
scroll to position [179, 0]
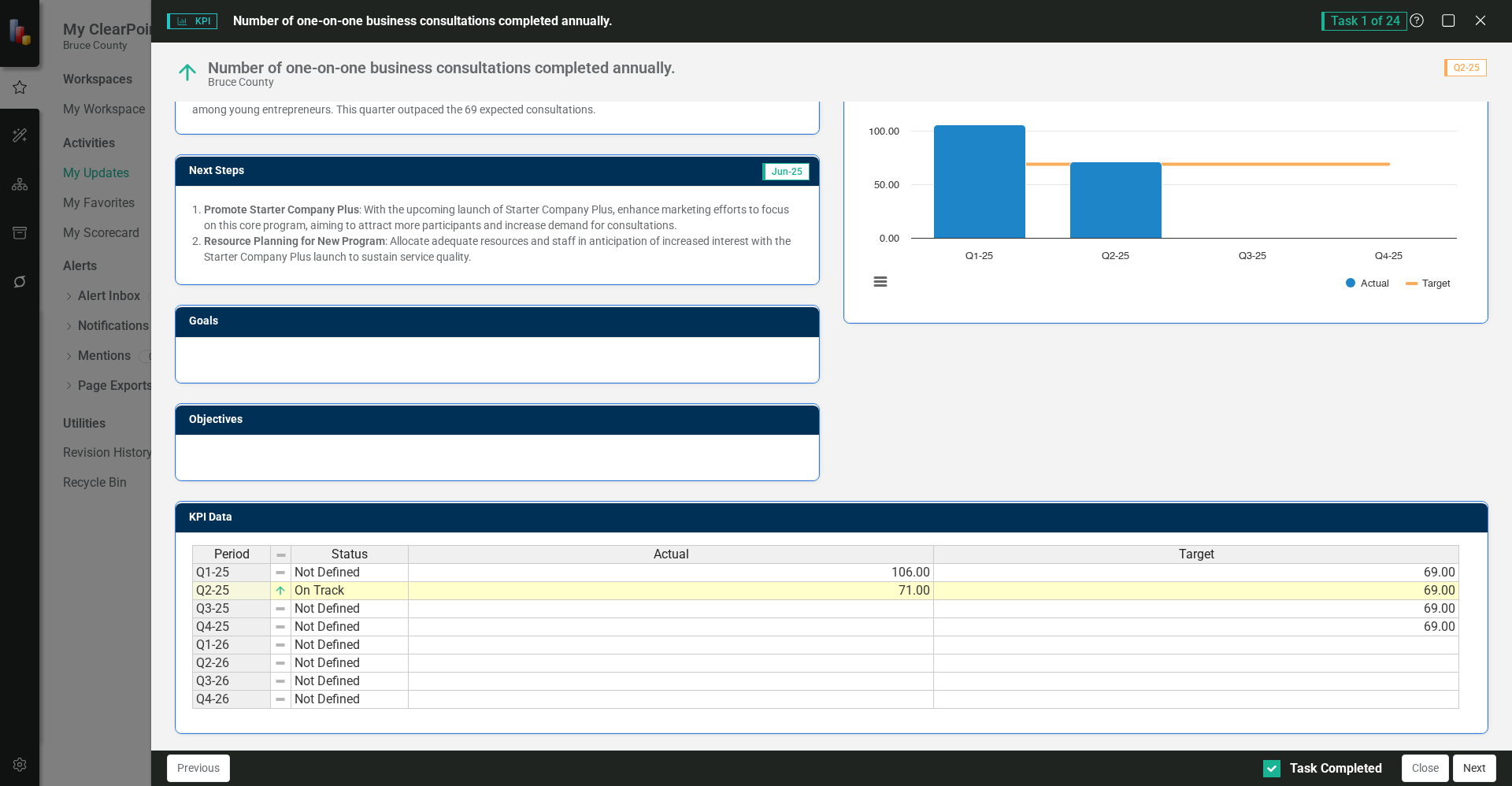
click at [1480, 771] on button "Next" at bounding box center [1474, 768] width 43 height 28
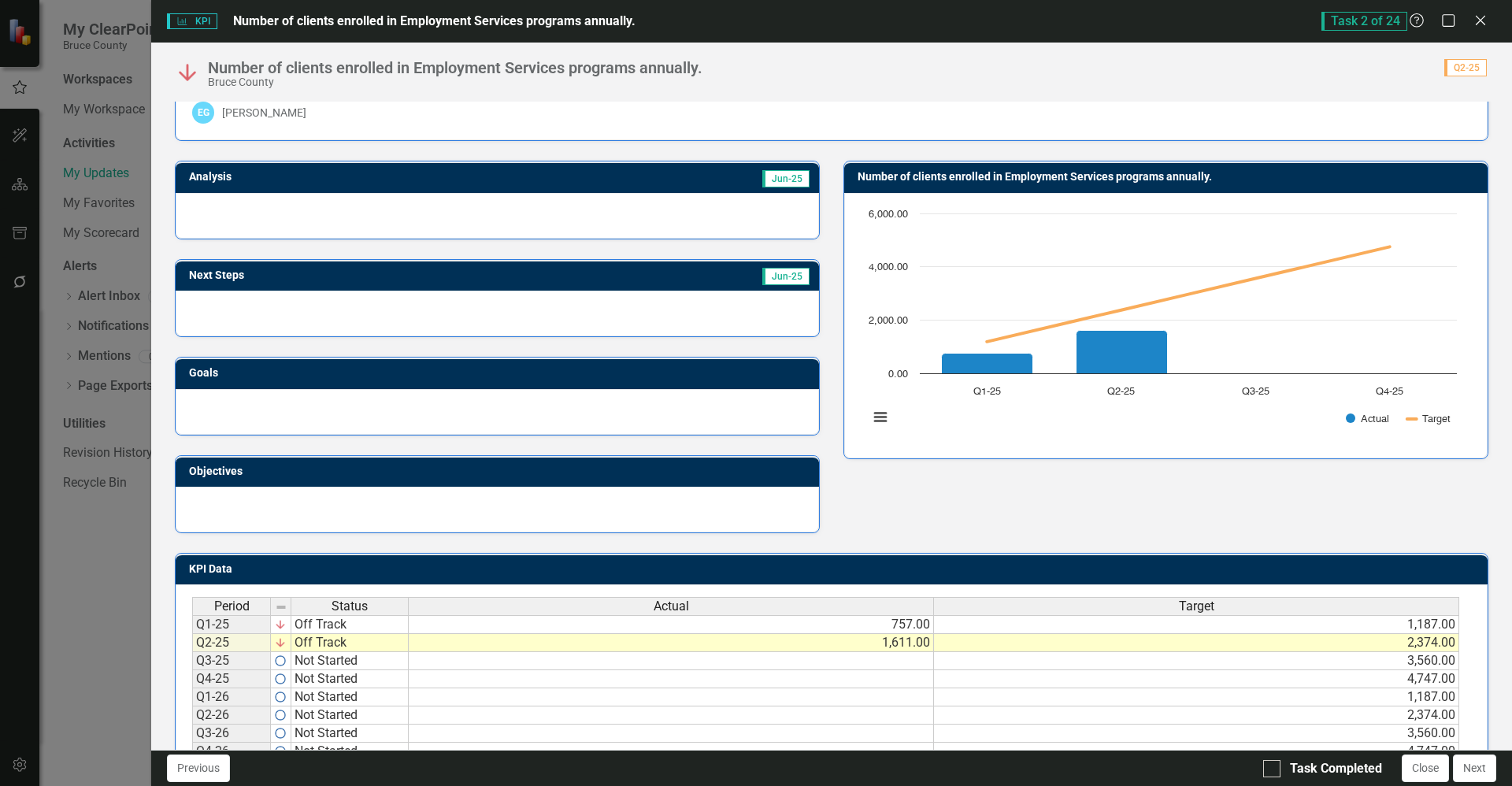
scroll to position [0, 0]
